Goal: Book appointment/travel/reservation

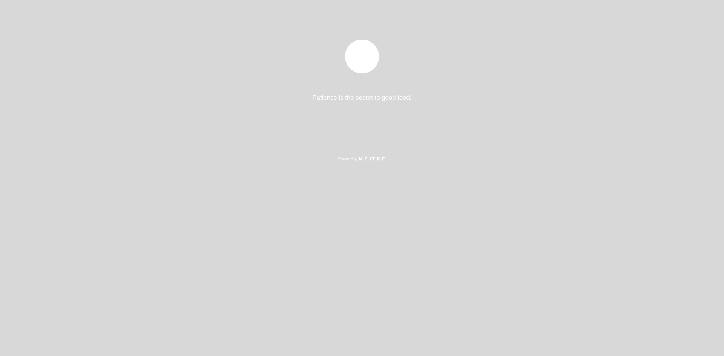
select select "es"
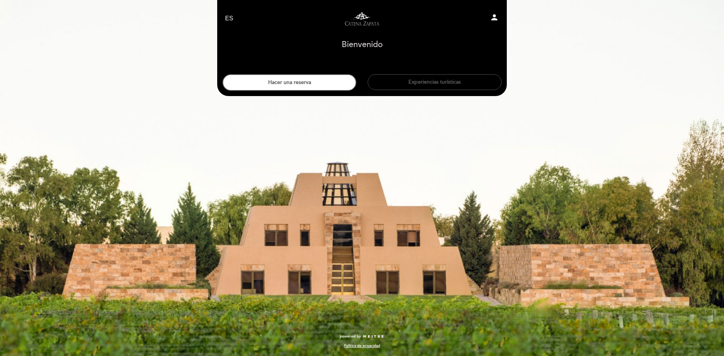
click at [462, 81] on button "Experiencias turísticas" at bounding box center [434, 82] width 134 height 16
click at [264, 87] on button "Hacer una reserva" at bounding box center [289, 82] width 134 height 17
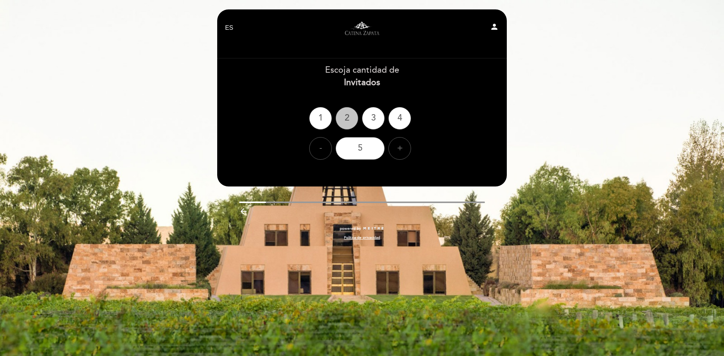
click at [345, 121] on div "2" at bounding box center [346, 118] width 23 height 23
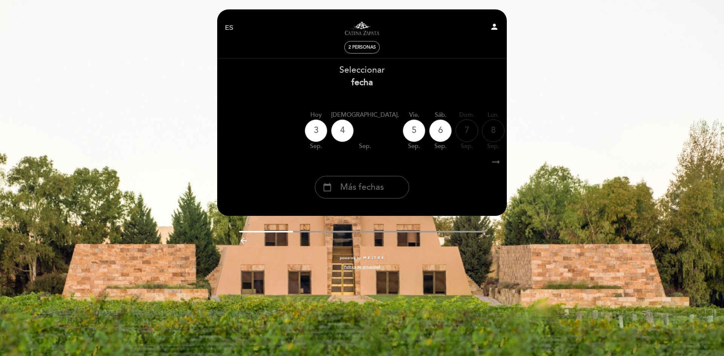
drag, startPoint x: 369, startPoint y: 187, endPoint x: 365, endPoint y: 190, distance: 4.8
click at [368, 187] on span "Más fechas" at bounding box center [362, 187] width 44 height 12
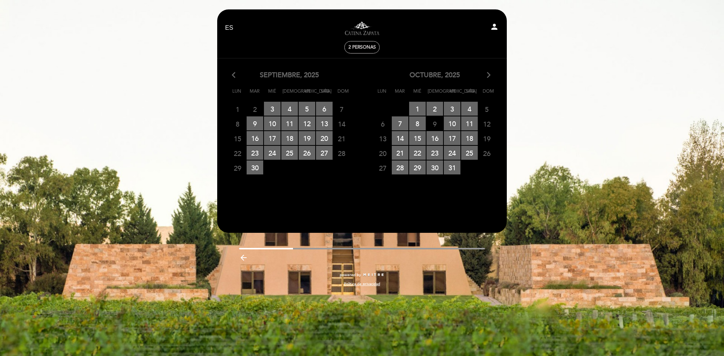
click at [492, 73] on div "octubre, 2025 arrow_forward_ios" at bounding box center [434, 75] width 145 height 10
click at [488, 74] on icon "arrow_forward_ios" at bounding box center [488, 75] width 7 height 10
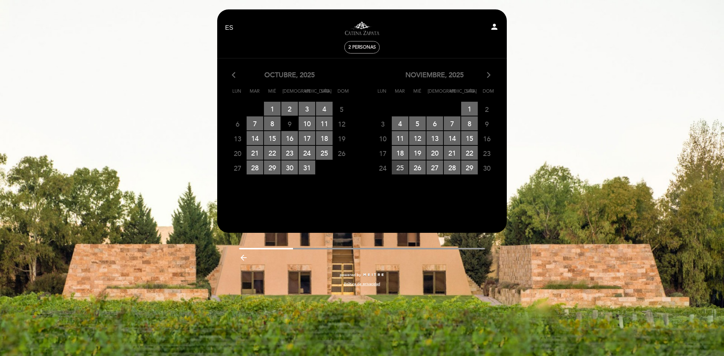
click at [403, 168] on span "25 RESERVAS DISPONIBLES" at bounding box center [400, 168] width 17 height 14
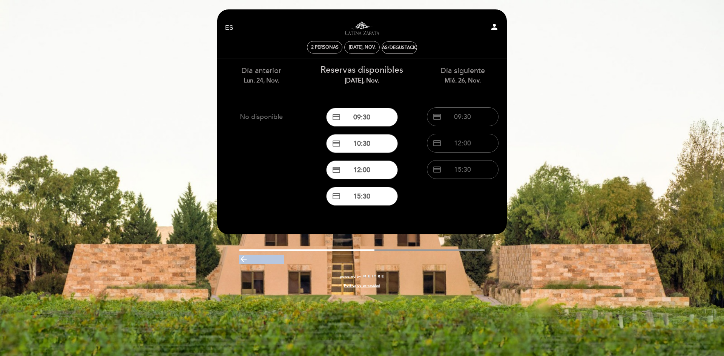
drag, startPoint x: 344, startPoint y: 250, endPoint x: 401, endPoint y: 254, distance: 57.4
click at [401, 254] on div "arrow_backward" at bounding box center [361, 257] width 301 height 17
click at [421, 251] on div "arrow_backward" at bounding box center [361, 258] width 301 height 15
click at [419, 252] on div "arrow_backward" at bounding box center [361, 258] width 301 height 15
click at [345, 248] on div "EN ES PT Visitas y degustaciones en La Pirámide person 2 personas [DATE], nov. …" at bounding box center [361, 152] width 301 height 286
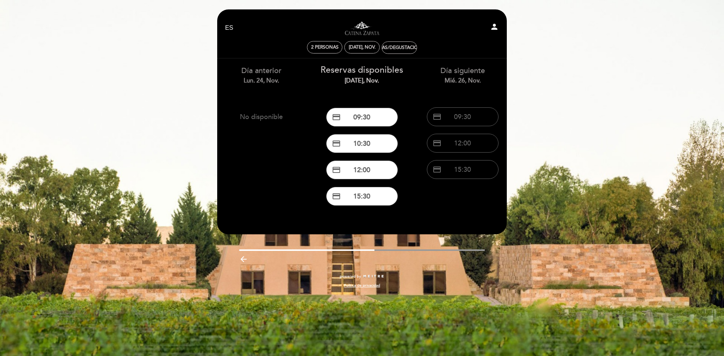
click at [471, 75] on div "Día siguiente mié. 26, nov." at bounding box center [462, 75] width 89 height 19
click at [476, 73] on div "Día siguiente mié. 26, nov." at bounding box center [462, 75] width 89 height 19
click at [392, 47] on div "Visitas/Degustaciones" at bounding box center [399, 48] width 55 height 6
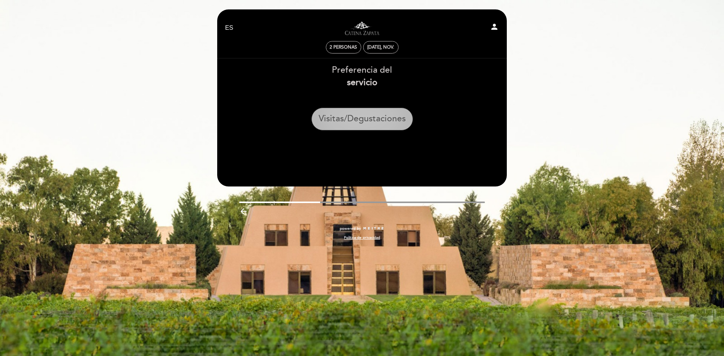
click at [364, 121] on button "Visitas/Degustaciones" at bounding box center [361, 119] width 101 height 23
